Goal: Information Seeking & Learning: Learn about a topic

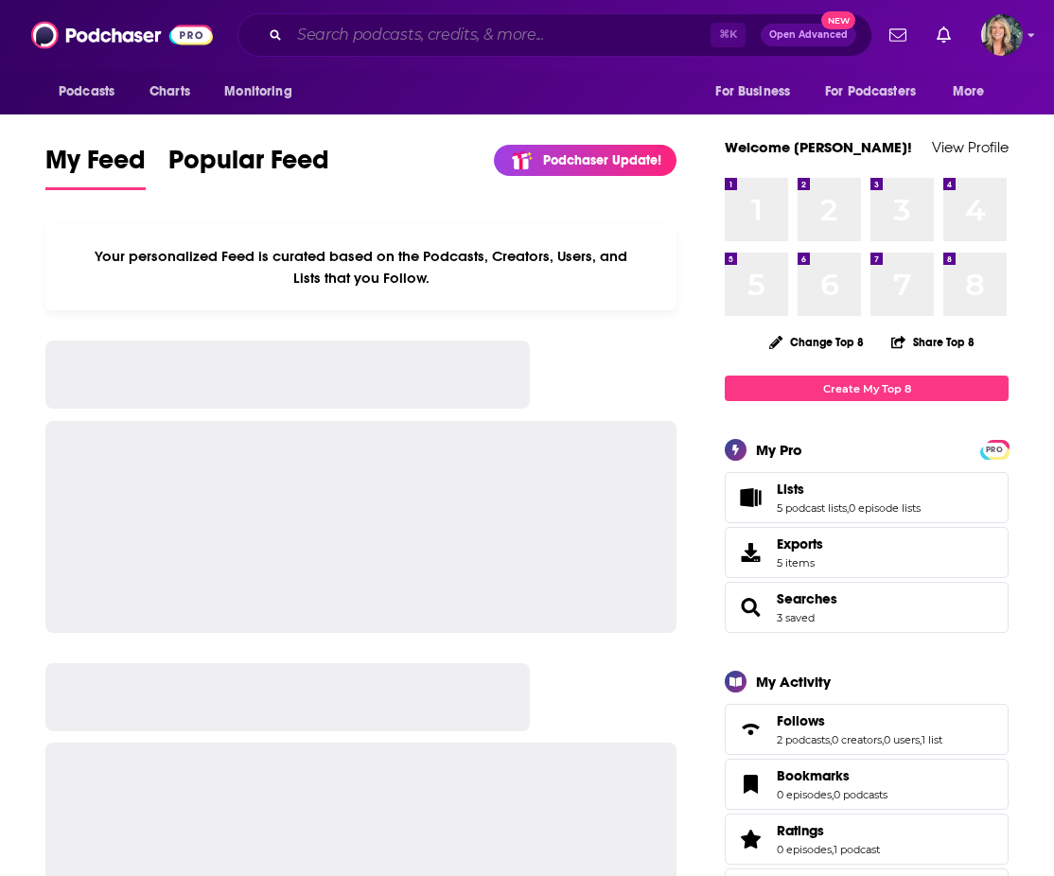
click at [332, 36] on input "Search podcasts, credits, & more..." at bounding box center [499, 35] width 421 height 30
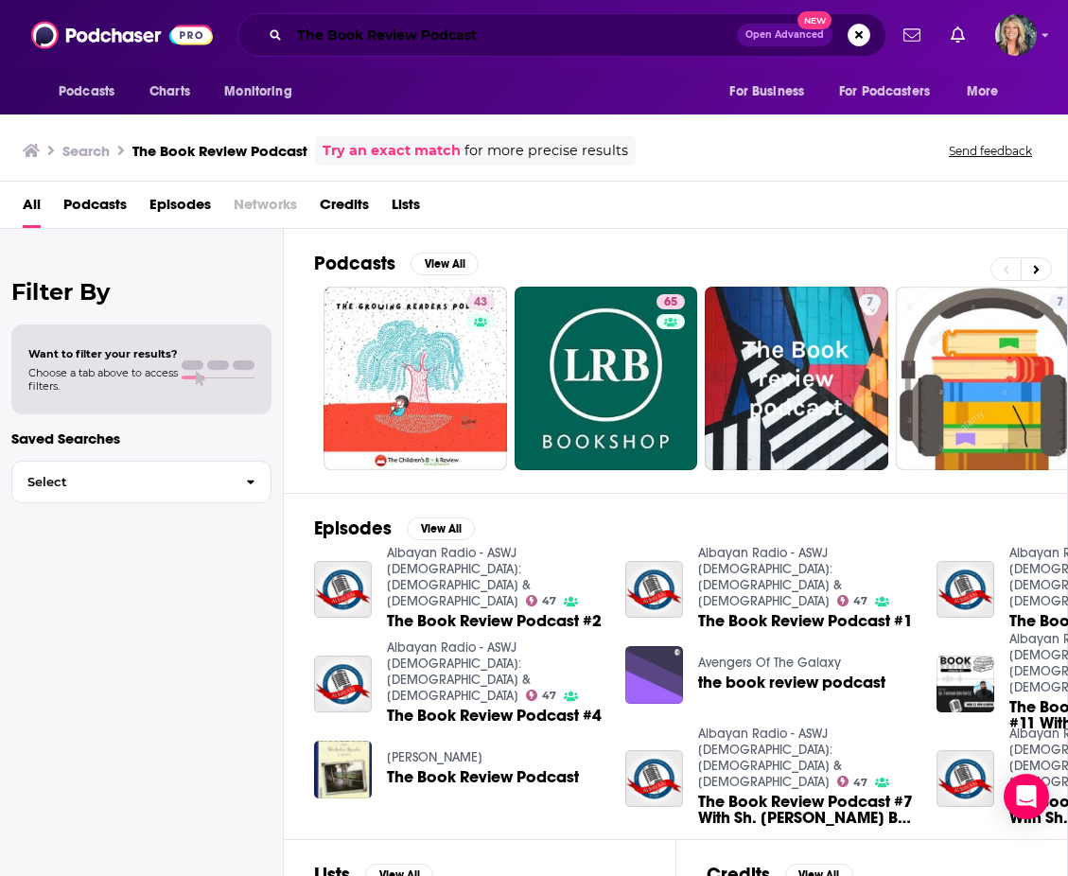
click at [535, 34] on input "The Book Review Podcast" at bounding box center [512, 35] width 447 height 30
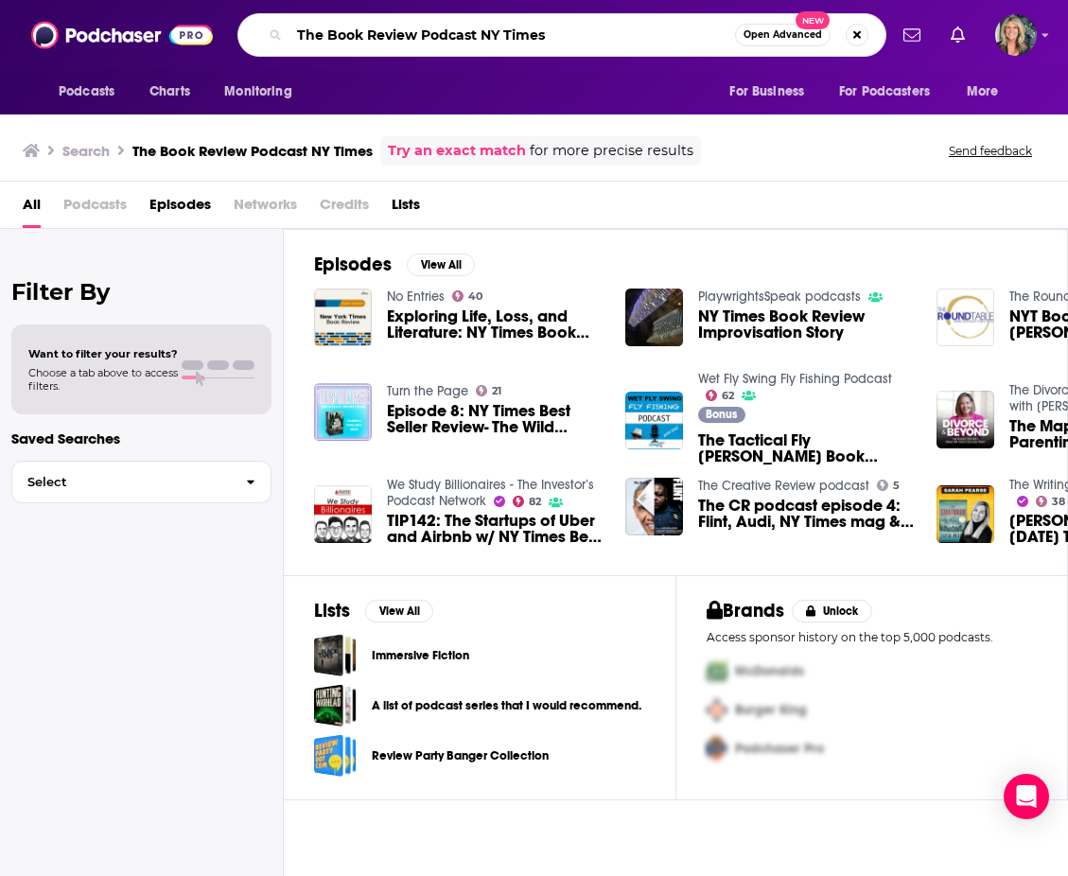
drag, startPoint x: 523, startPoint y: 33, endPoint x: 202, endPoint y: 34, distance: 320.7
click at [202, 34] on div "Podcasts Charts Monitoring The Book Review Podcast NY Times Open Advanced New F…" at bounding box center [534, 35] width 1068 height 70
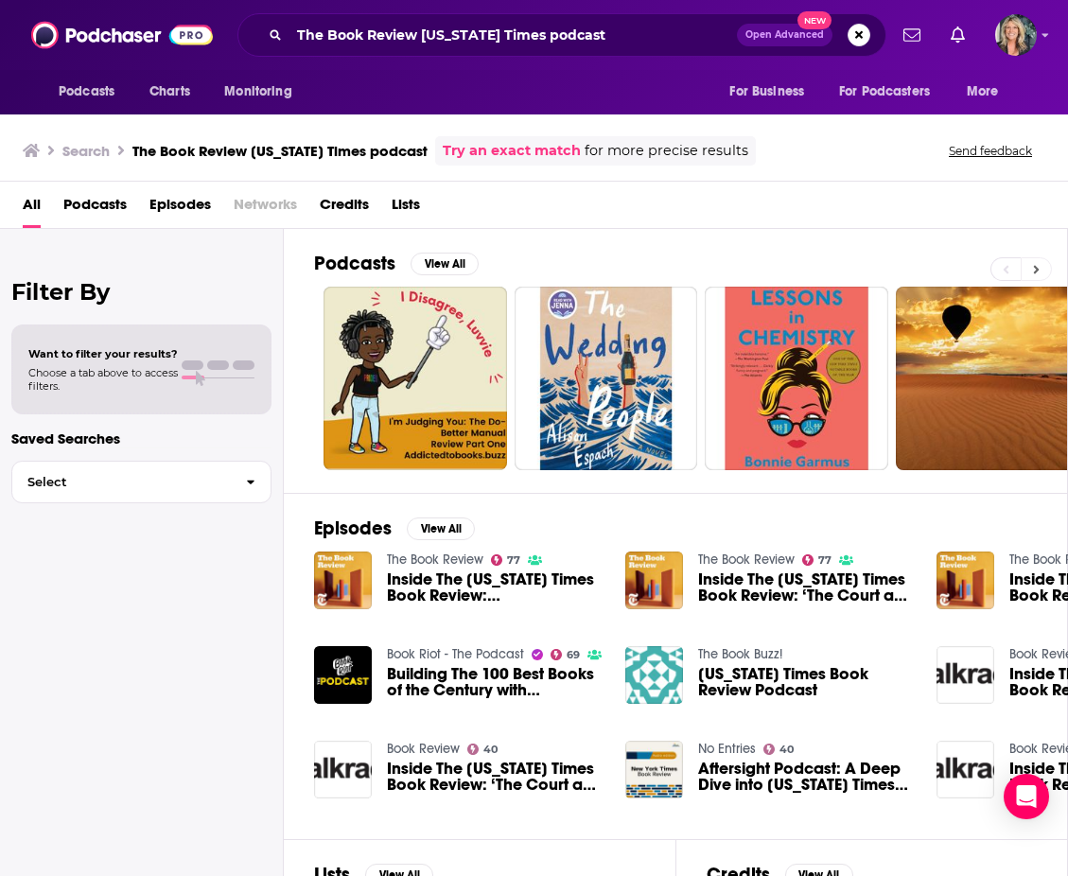
click at [1039, 270] on icon at bounding box center [1037, 269] width 6 height 9
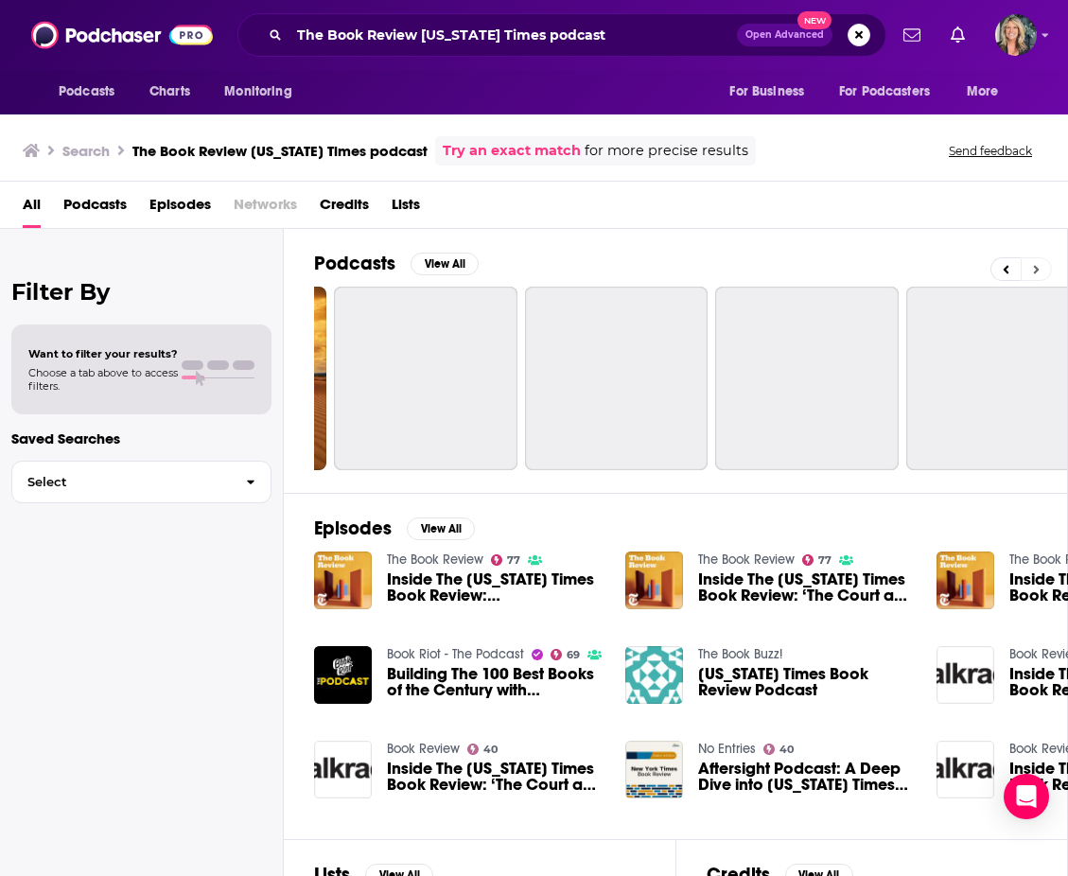
scroll to position [0, 753]
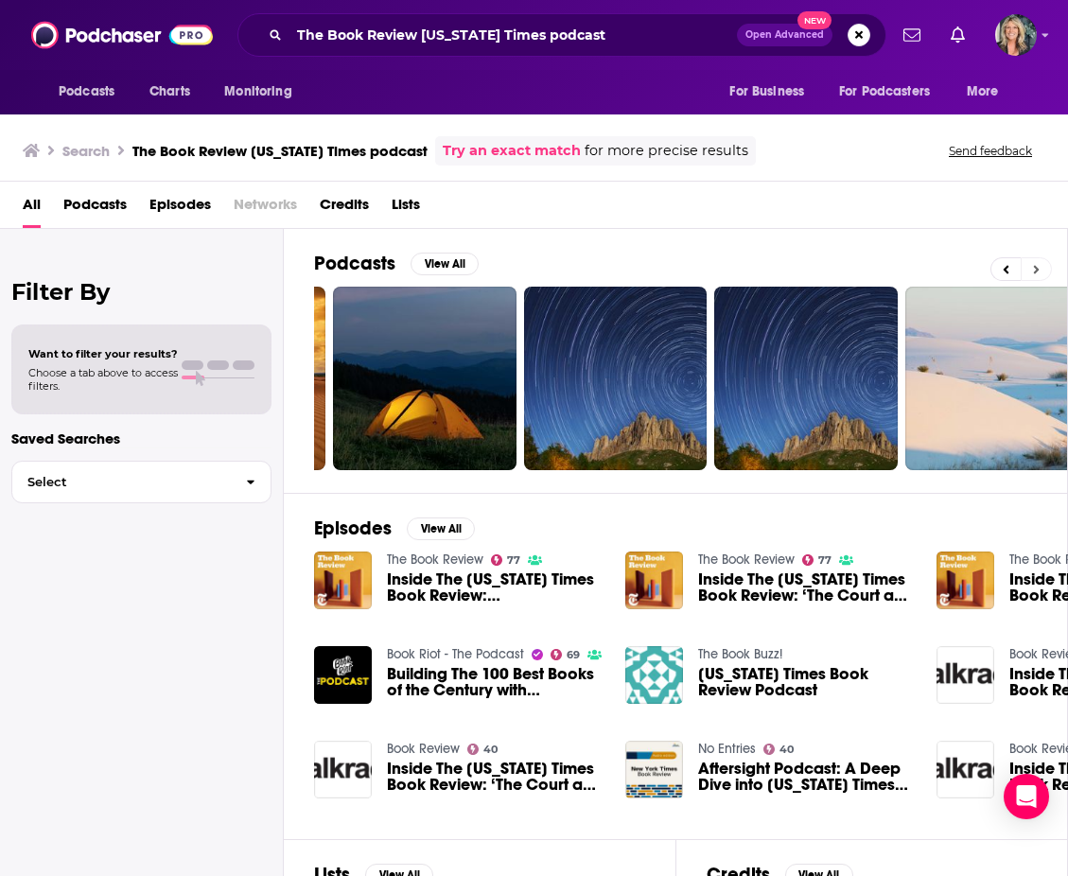
click at [1036, 271] on icon at bounding box center [1037, 269] width 6 height 9
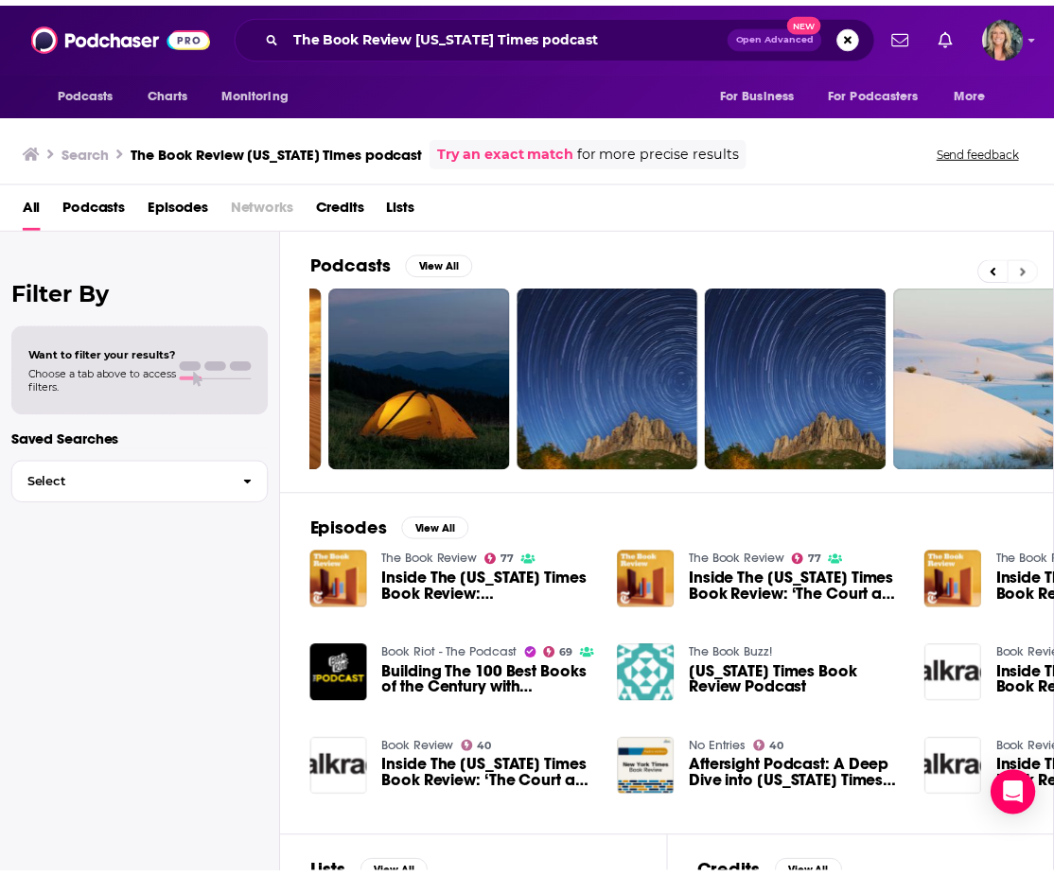
scroll to position [0, 976]
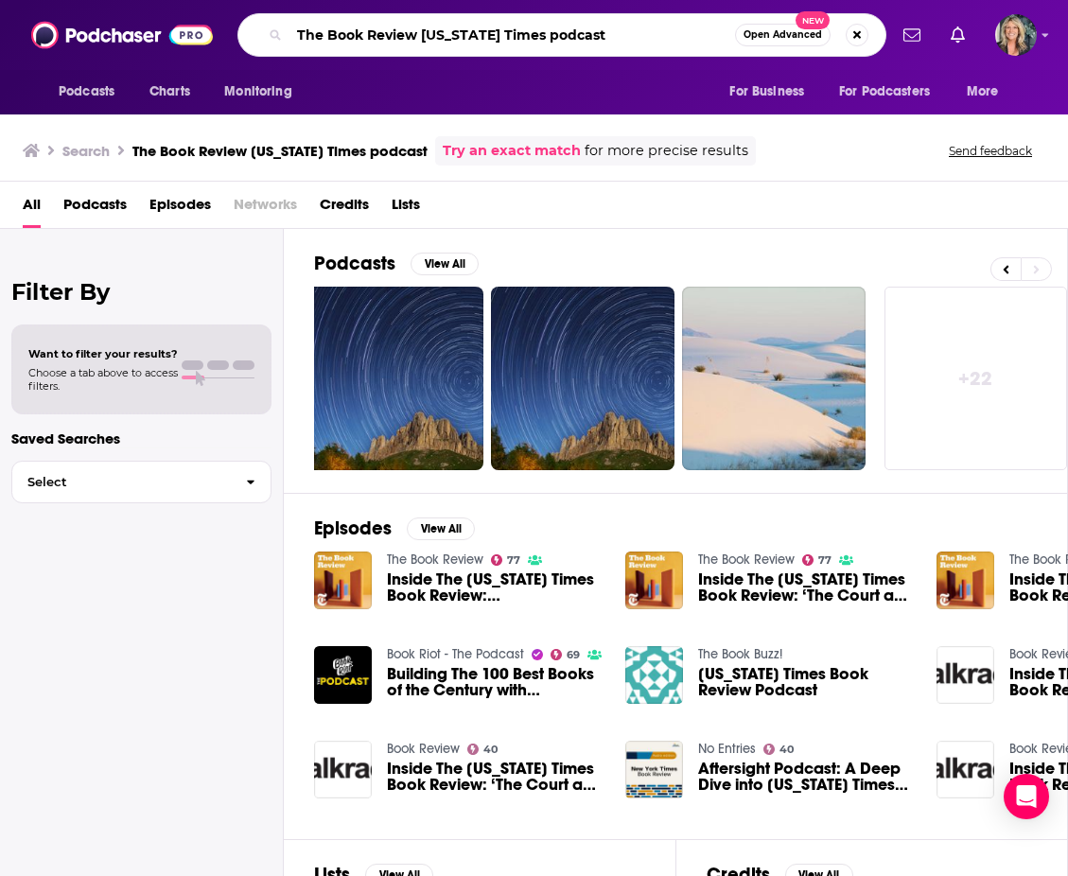
drag, startPoint x: 602, startPoint y: 36, endPoint x: 266, endPoint y: 35, distance: 335.8
click at [266, 35] on div "The Book Review [US_STATE] Times podcast Open Advanced New" at bounding box center [561, 35] width 649 height 44
click at [418, 37] on input "The Book Review [US_STATE] Times podcast" at bounding box center [512, 35] width 446 height 30
type input "The Book Review the [US_STATE] Times podcast"
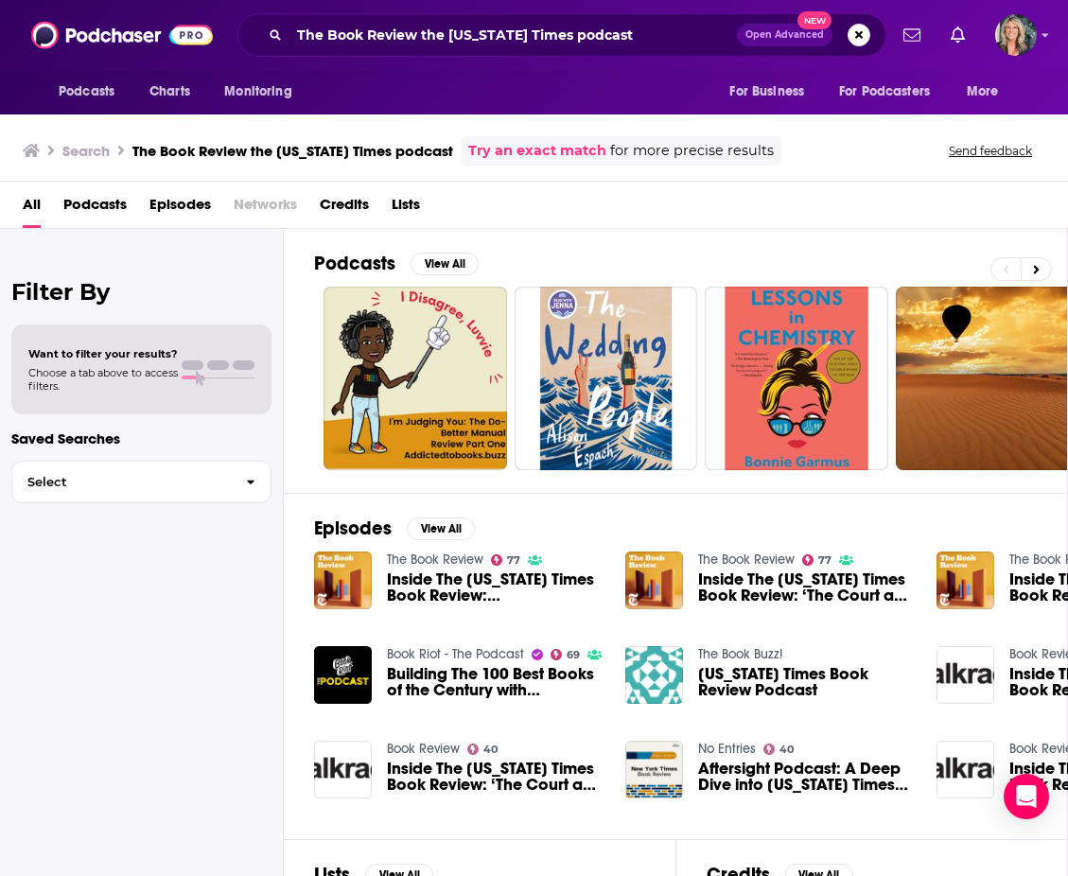
click at [452, 571] on span "Inside The [US_STATE] Times Book Review: [PERSON_NAME]" at bounding box center [495, 587] width 216 height 32
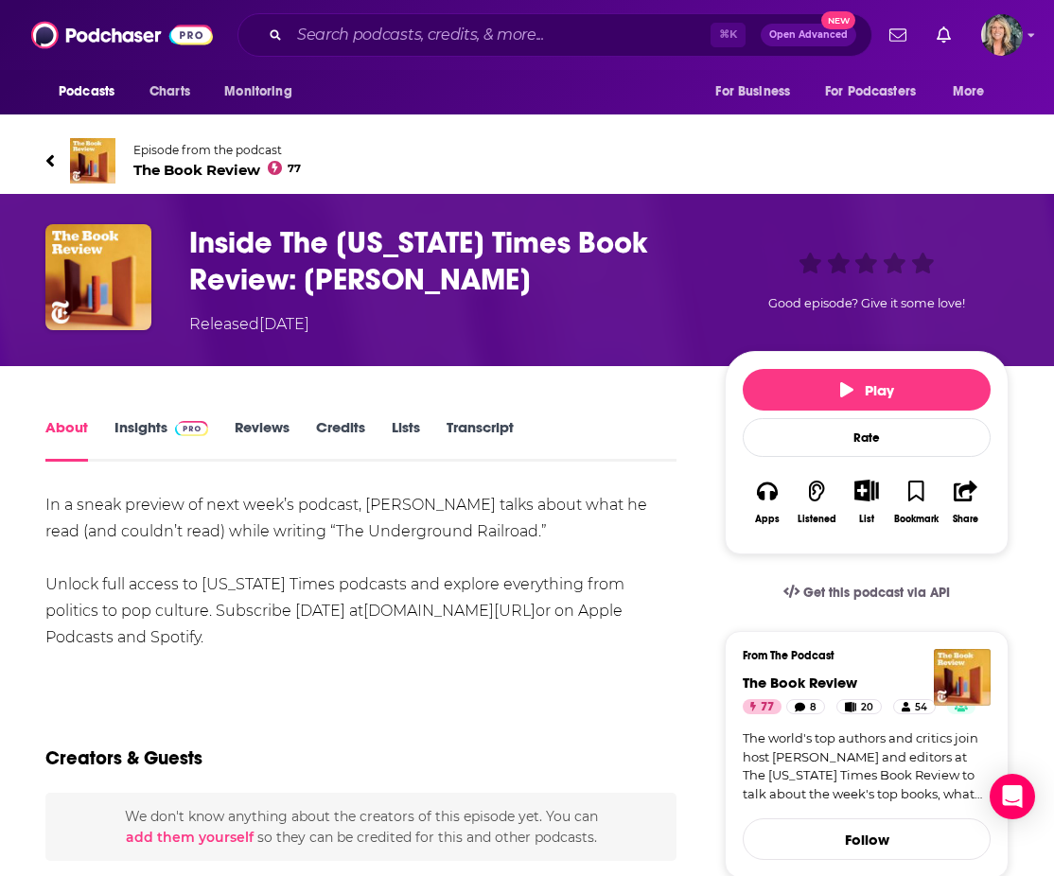
click at [202, 168] on span "The Book Review 77" at bounding box center [216, 170] width 167 height 18
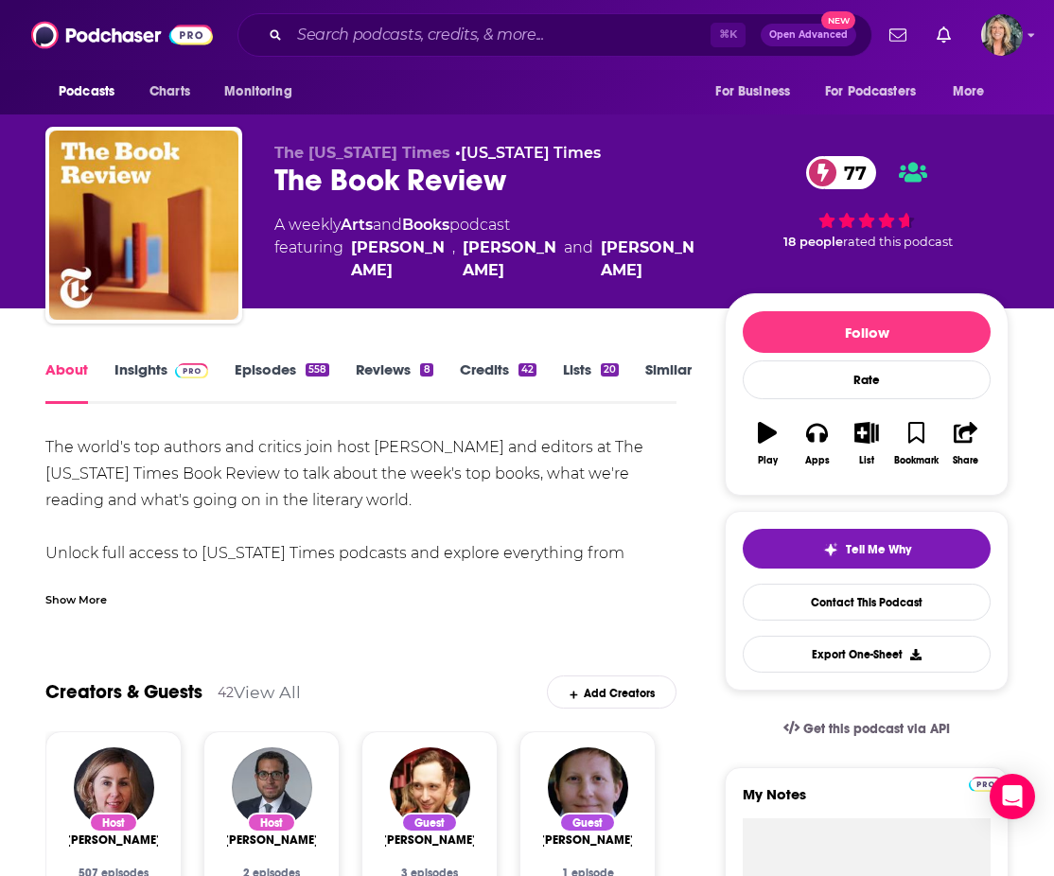
click at [144, 369] on link "Insights" at bounding box center [161, 382] width 94 height 44
